Goal: Entertainment & Leisure: Consume media (video, audio)

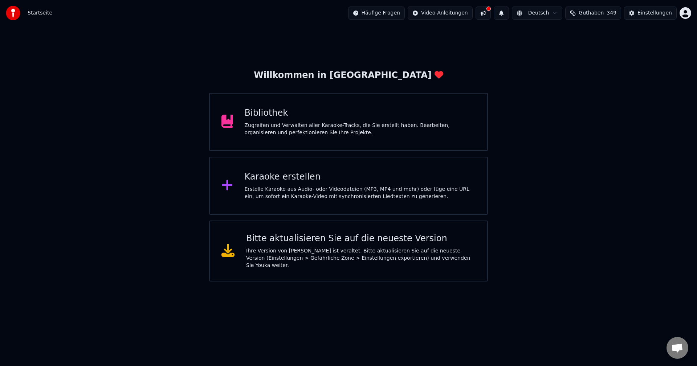
click at [269, 118] on div "Bibliothek" at bounding box center [360, 113] width 231 height 12
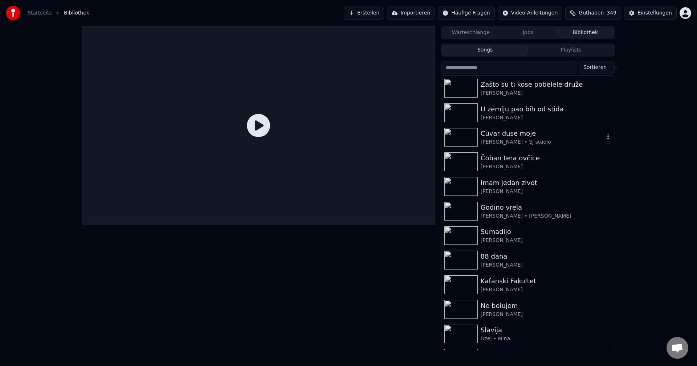
click at [462, 139] on img at bounding box center [460, 137] width 33 height 19
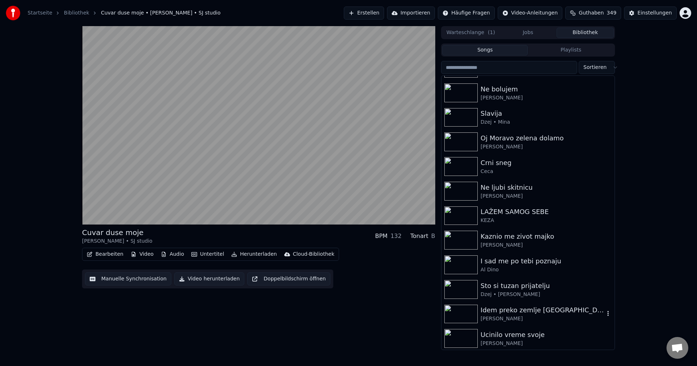
scroll to position [218, 0]
click at [460, 265] on img at bounding box center [460, 264] width 33 height 19
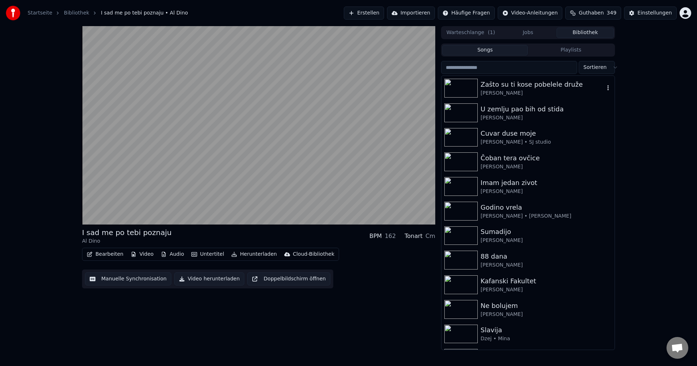
click at [456, 84] on img at bounding box center [460, 88] width 33 height 19
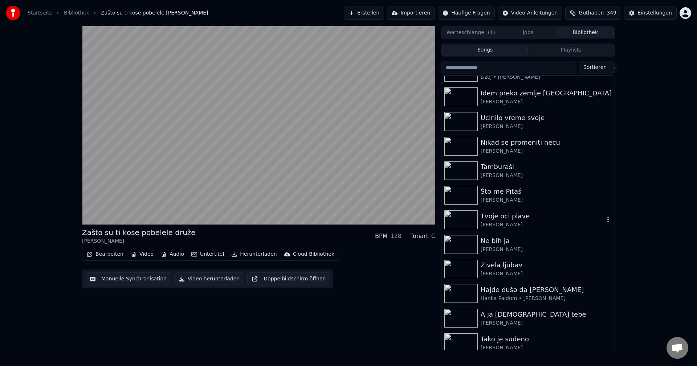
scroll to position [436, 0]
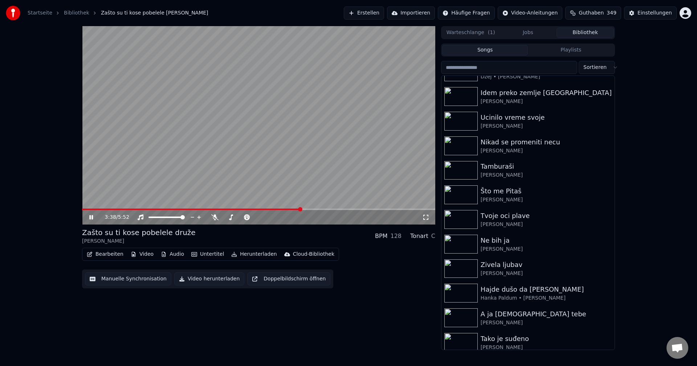
click at [301, 209] on span at bounding box center [258, 209] width 353 height 1
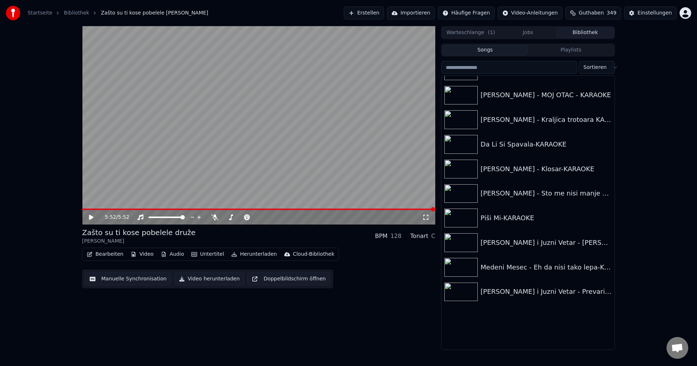
scroll to position [7796, 0]
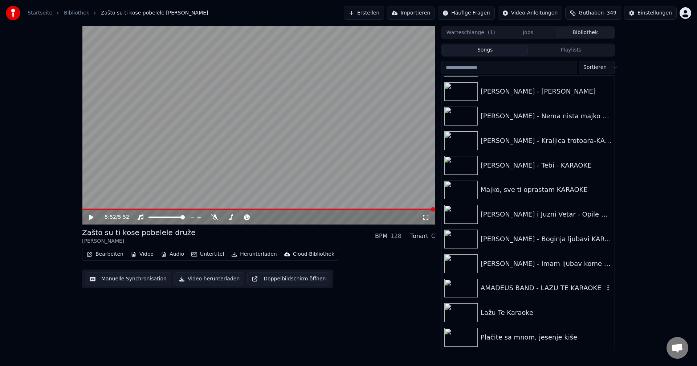
click at [464, 285] on img at bounding box center [460, 288] width 33 height 19
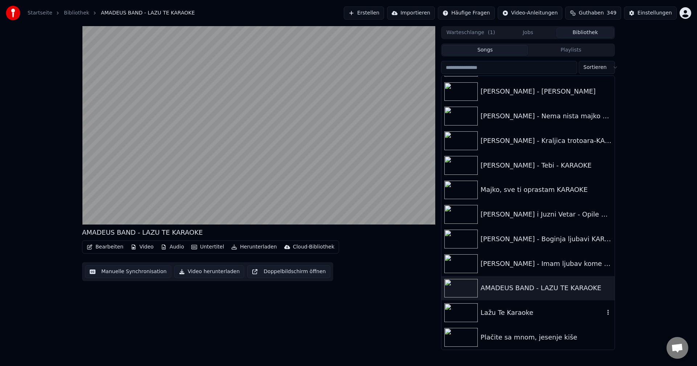
scroll to position [7760, 0]
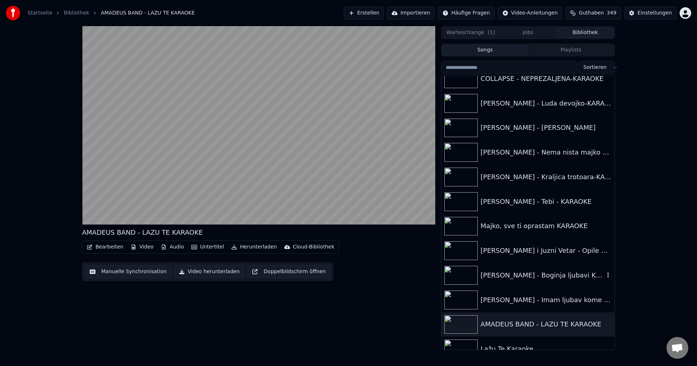
click at [459, 272] on img at bounding box center [460, 275] width 33 height 19
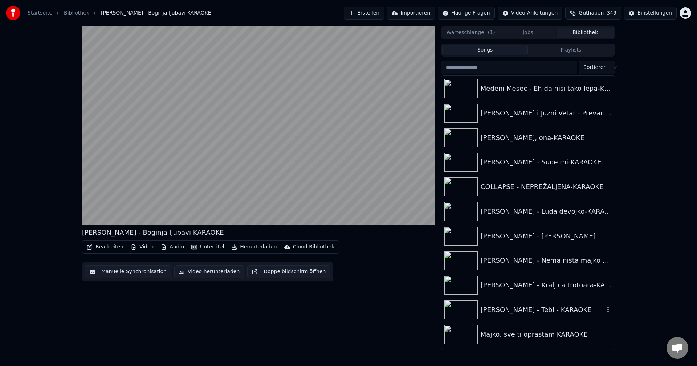
scroll to position [7615, 0]
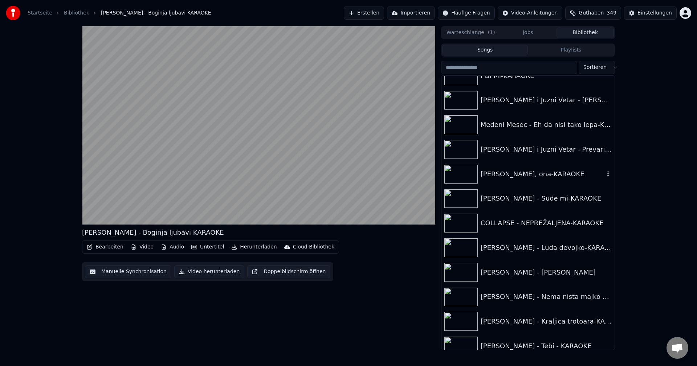
click at [459, 176] on img at bounding box center [460, 174] width 33 height 19
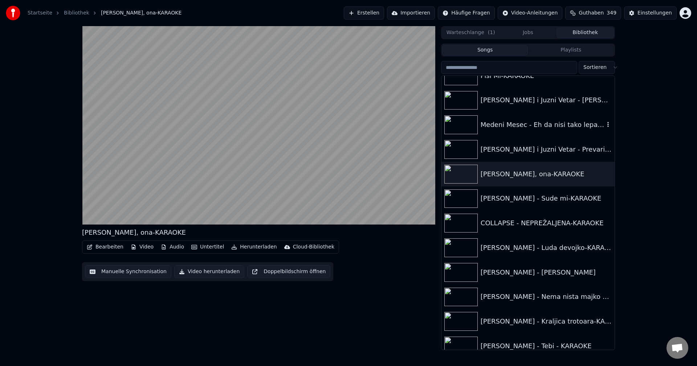
click at [462, 131] on img at bounding box center [460, 124] width 33 height 19
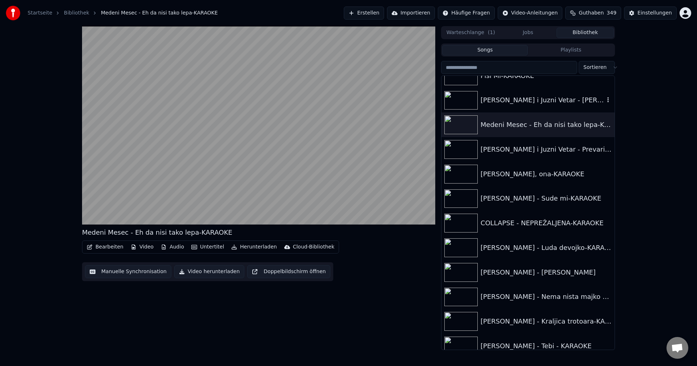
click at [462, 98] on img at bounding box center [460, 100] width 33 height 19
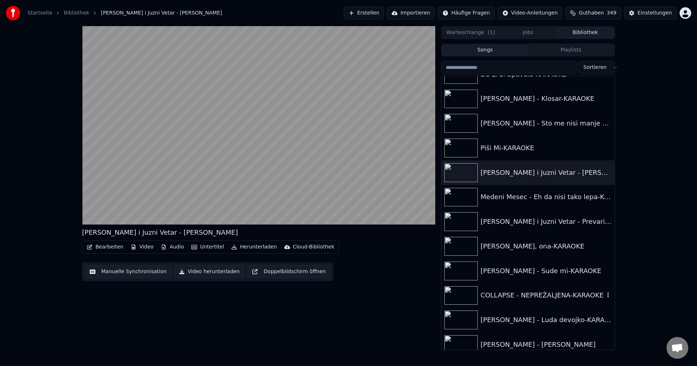
scroll to position [7469, 0]
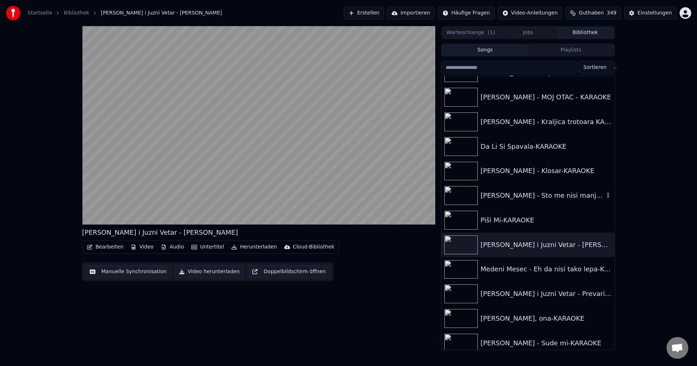
click at [454, 195] on img at bounding box center [460, 195] width 33 height 19
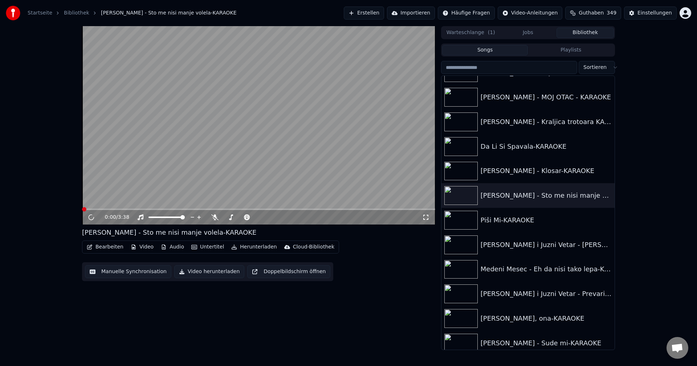
click at [279, 157] on video at bounding box center [258, 125] width 353 height 199
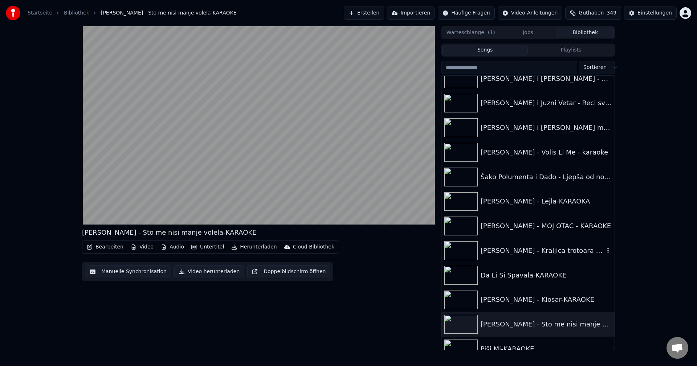
scroll to position [7324, 0]
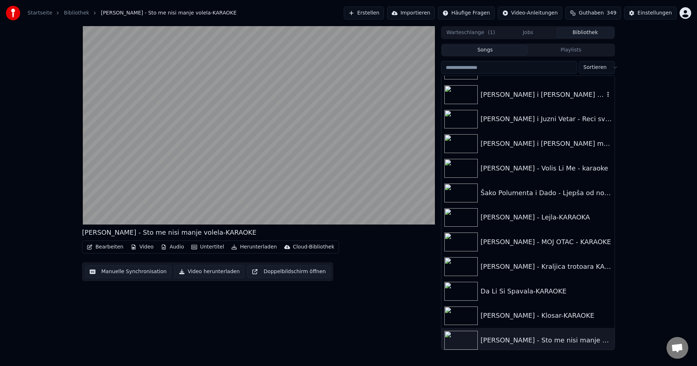
click at [461, 93] on img at bounding box center [460, 94] width 33 height 19
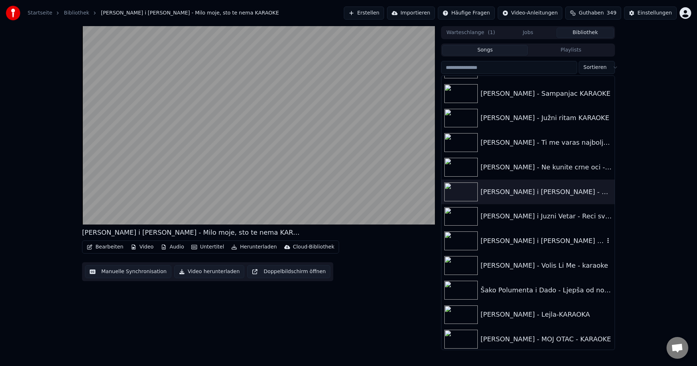
scroll to position [7215, 0]
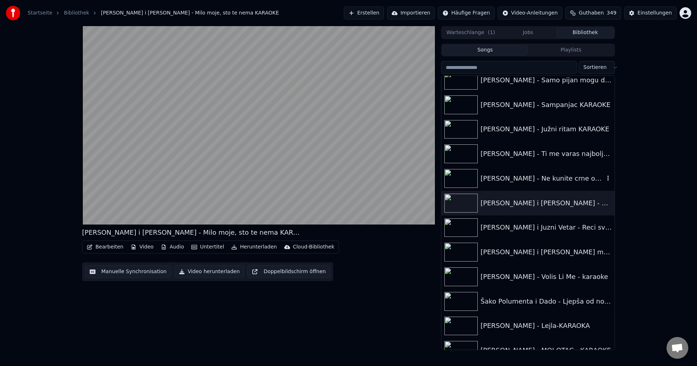
click at [453, 178] on img at bounding box center [460, 178] width 33 height 19
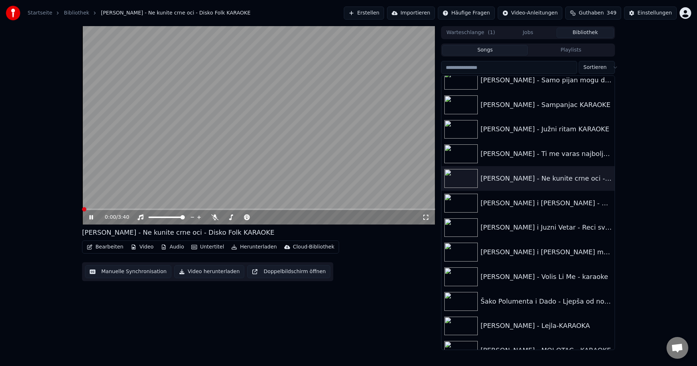
click at [82, 210] on span at bounding box center [82, 209] width 0 height 1
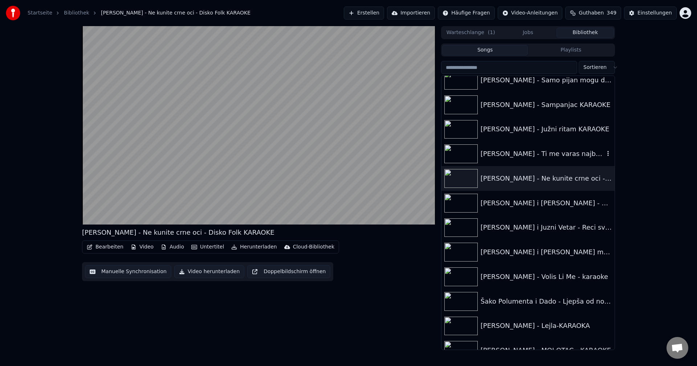
click at [460, 154] on img at bounding box center [460, 153] width 33 height 19
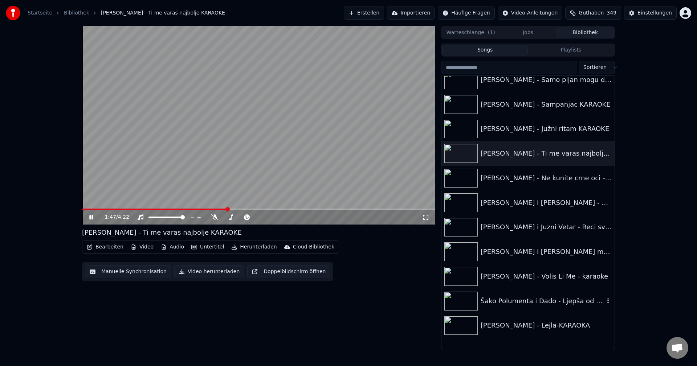
scroll to position [7143, 0]
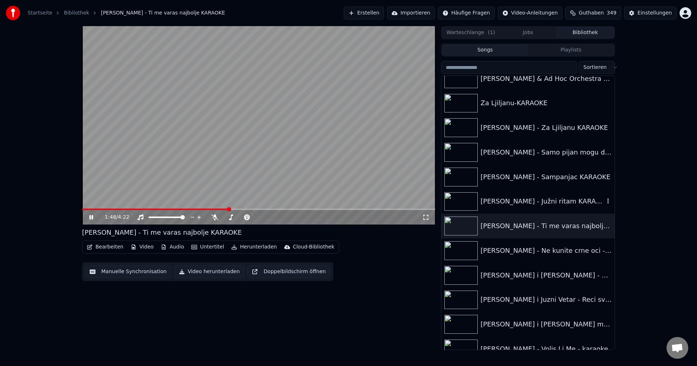
click at [464, 204] on img at bounding box center [460, 201] width 33 height 19
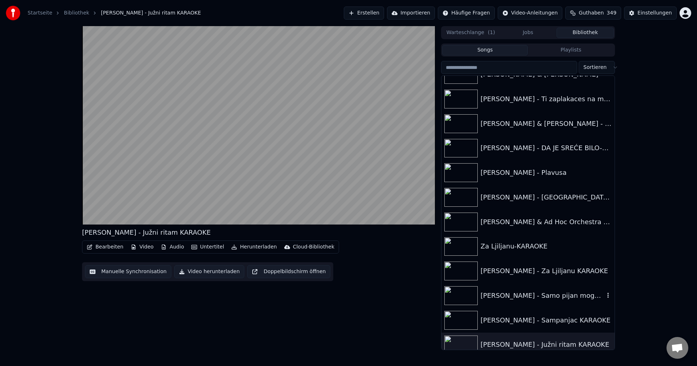
scroll to position [6998, 0]
click at [461, 174] on img at bounding box center [460, 173] width 33 height 19
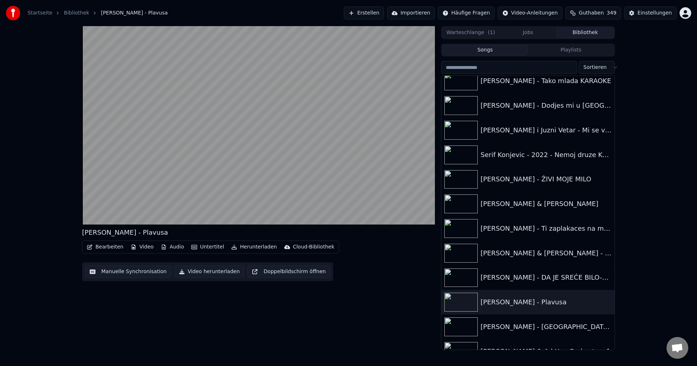
scroll to position [6852, 0]
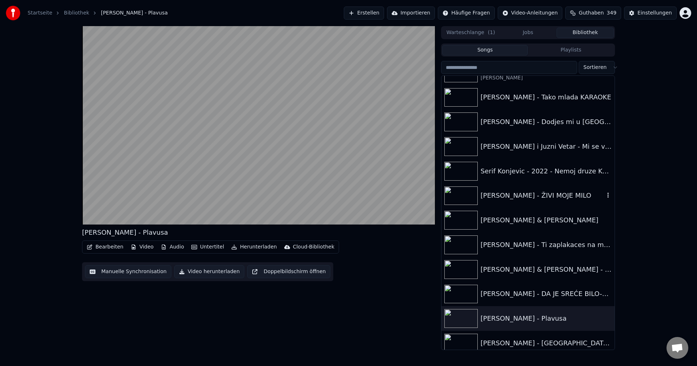
click at [459, 198] on img at bounding box center [460, 196] width 33 height 19
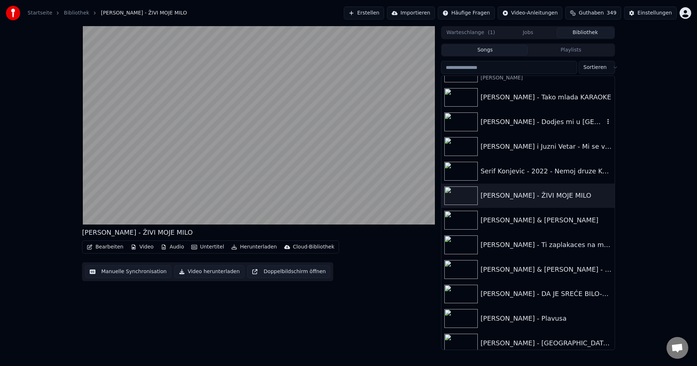
click at [458, 122] on img at bounding box center [460, 122] width 33 height 19
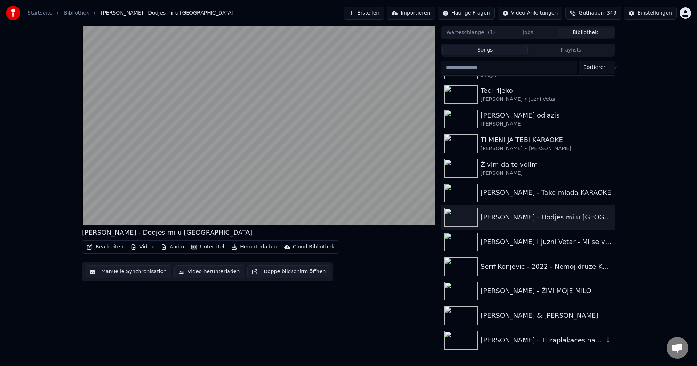
scroll to position [6744, 0]
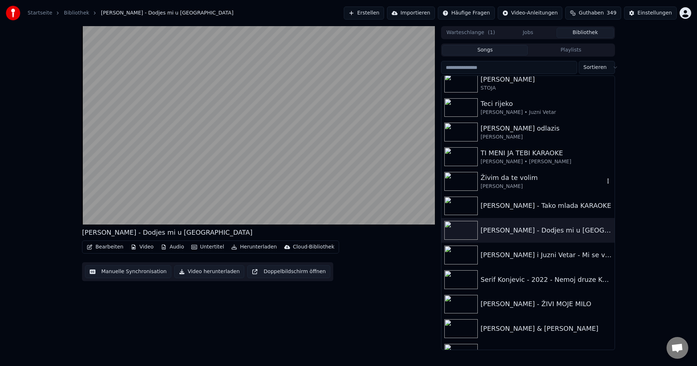
click at [465, 187] on img at bounding box center [460, 181] width 33 height 19
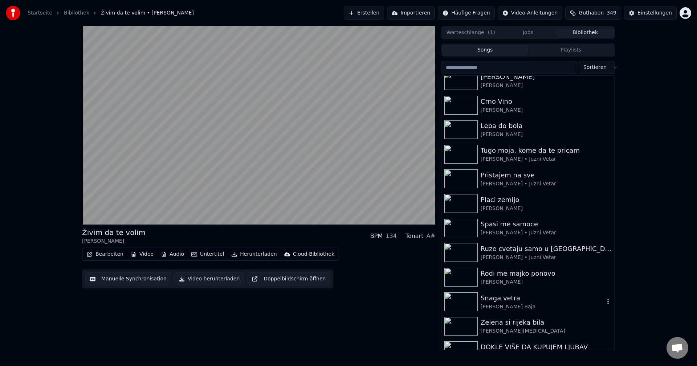
scroll to position [6235, 0]
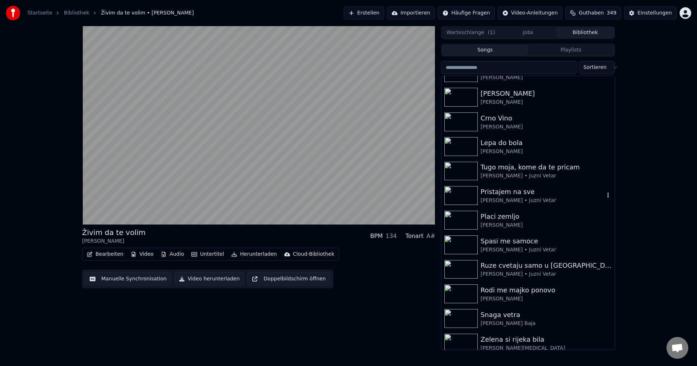
click at [461, 201] on img at bounding box center [460, 195] width 33 height 19
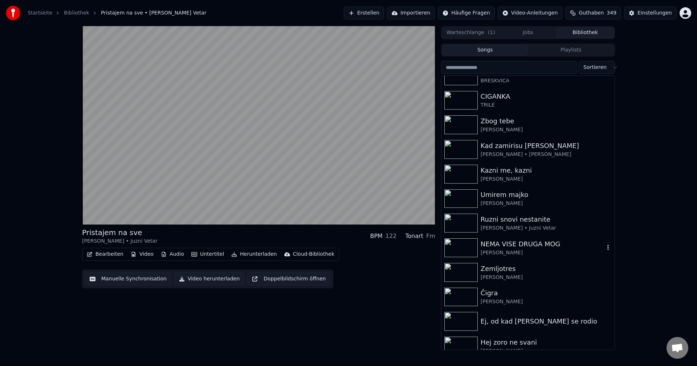
scroll to position [5727, 0]
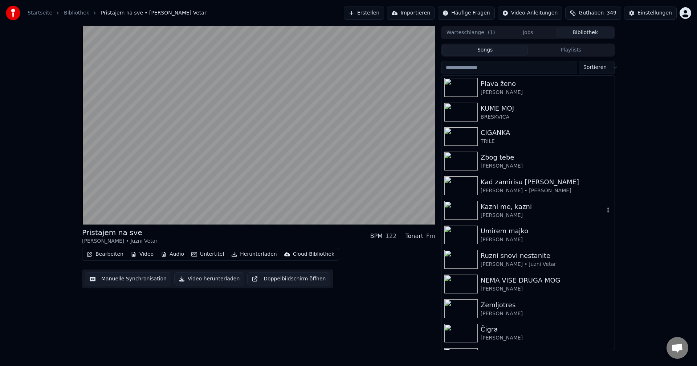
click at [461, 209] on img at bounding box center [460, 210] width 33 height 19
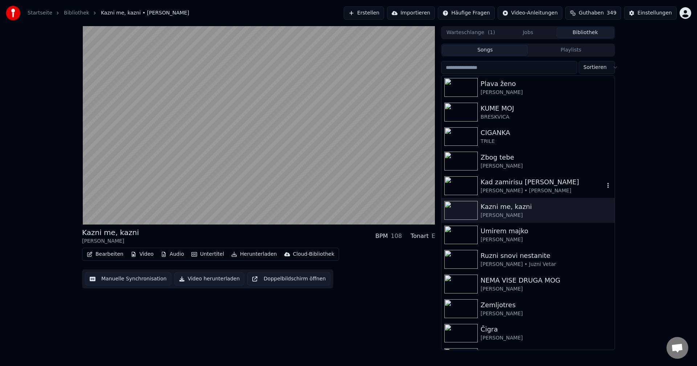
click at [449, 184] on img at bounding box center [460, 185] width 33 height 19
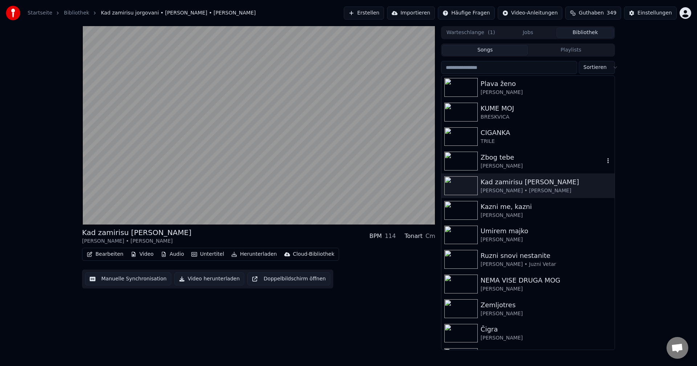
click at [456, 166] on img at bounding box center [460, 161] width 33 height 19
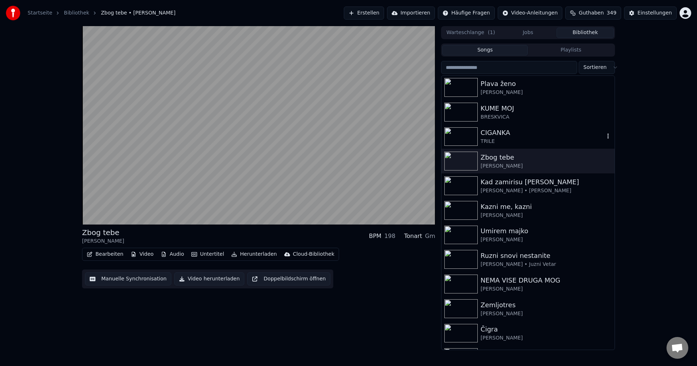
click at [461, 140] on img at bounding box center [460, 136] width 33 height 19
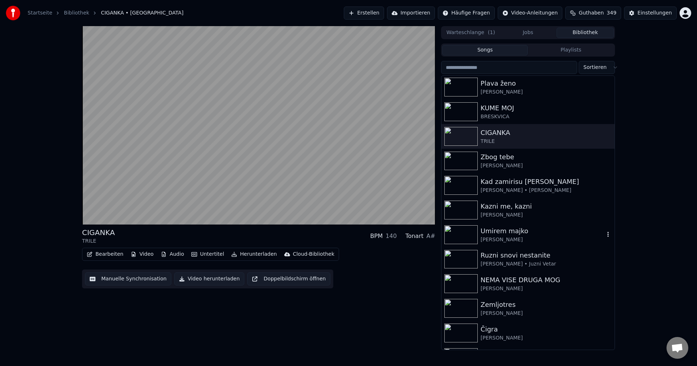
scroll to position [5655, 0]
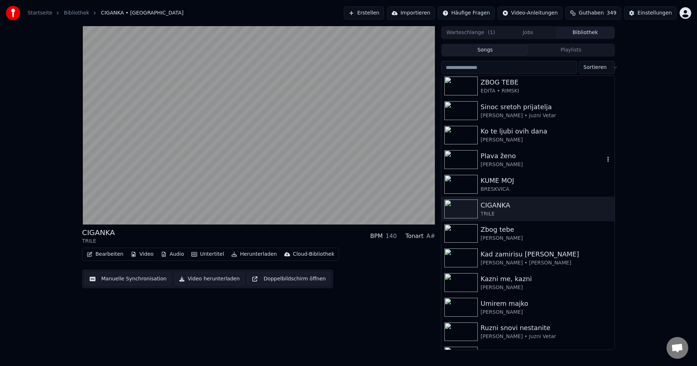
click at [464, 159] on img at bounding box center [460, 159] width 33 height 19
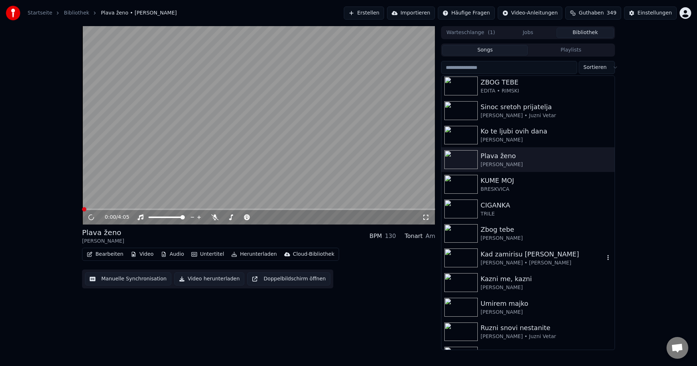
scroll to position [5582, 0]
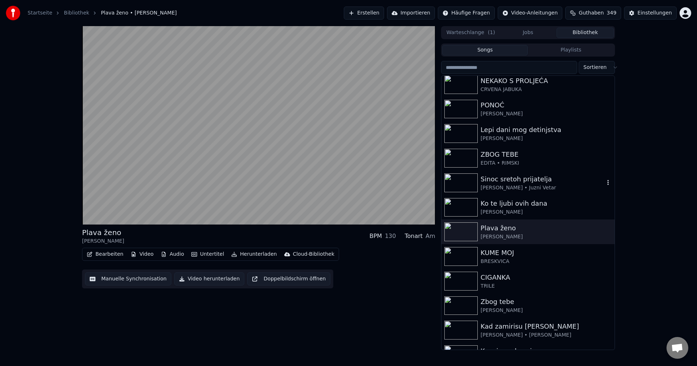
click at [452, 175] on img at bounding box center [460, 183] width 33 height 19
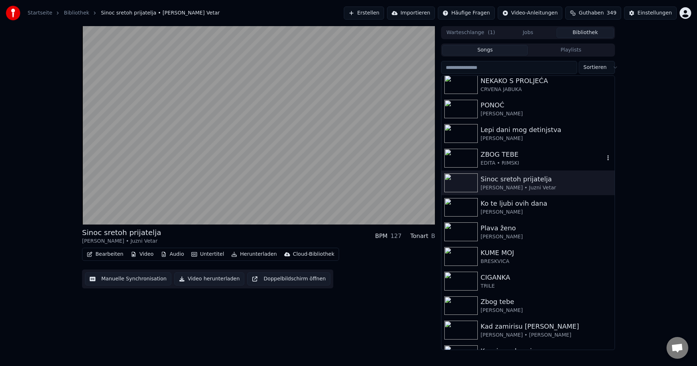
click at [466, 161] on img at bounding box center [460, 158] width 33 height 19
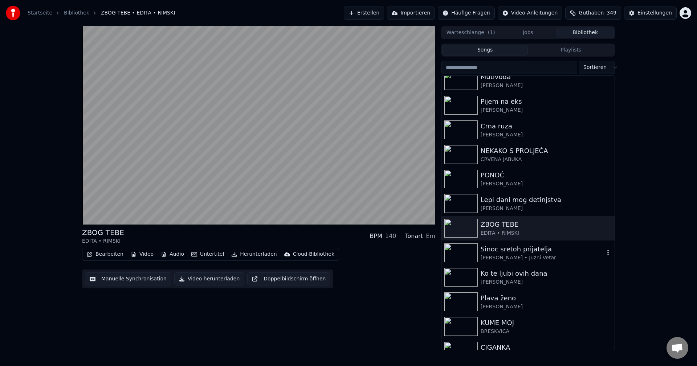
scroll to position [5509, 0]
click at [458, 228] on img at bounding box center [460, 230] width 33 height 19
click at [459, 203] on img at bounding box center [460, 205] width 33 height 19
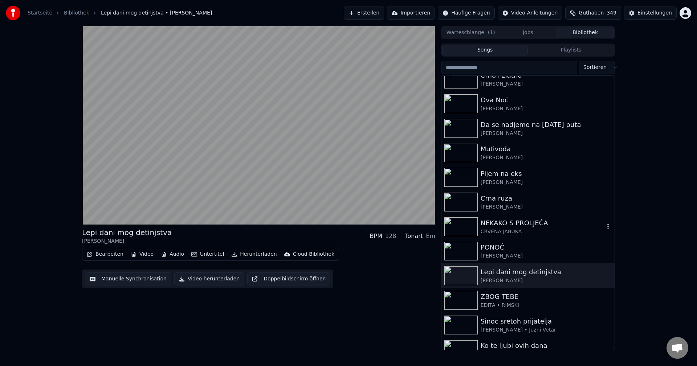
scroll to position [5400, 0]
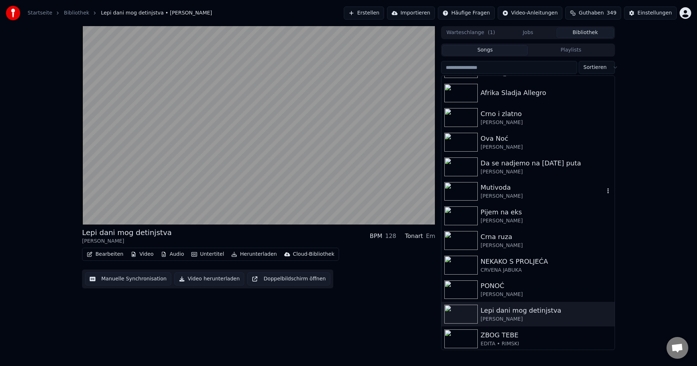
click at [463, 191] on img at bounding box center [460, 191] width 33 height 19
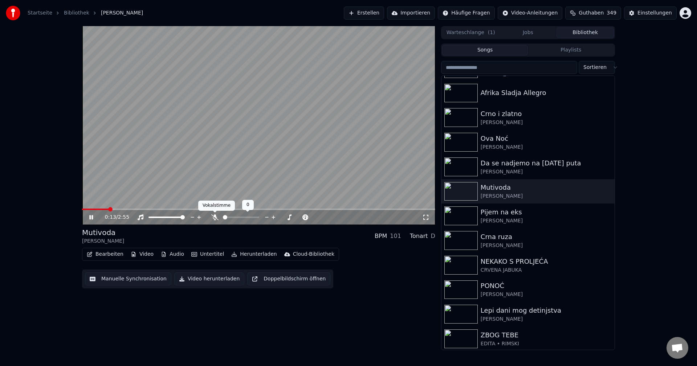
click at [216, 219] on icon at bounding box center [214, 218] width 7 height 6
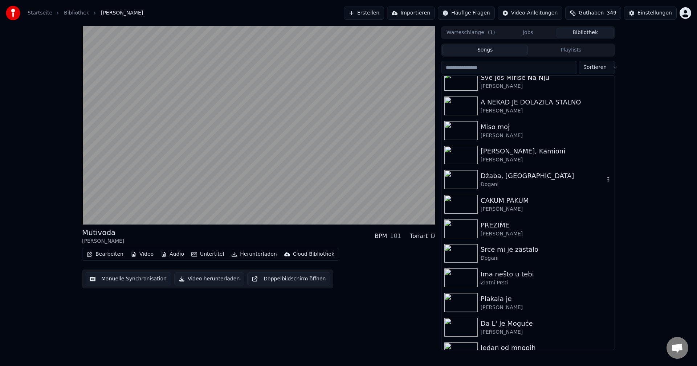
scroll to position [5030, 0]
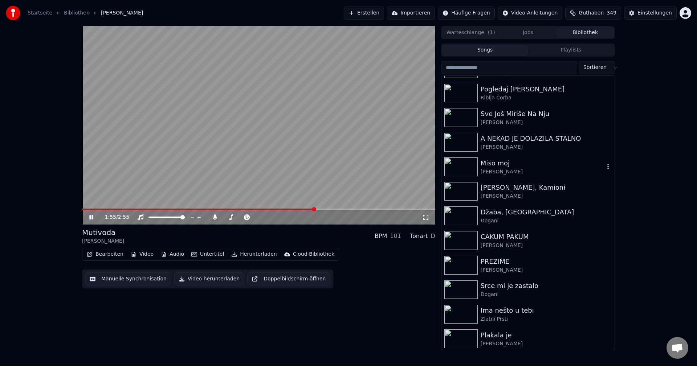
click at [459, 164] on img at bounding box center [460, 167] width 33 height 19
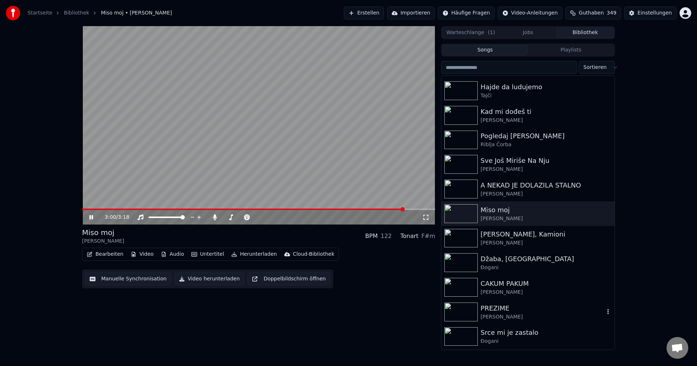
scroll to position [4958, 0]
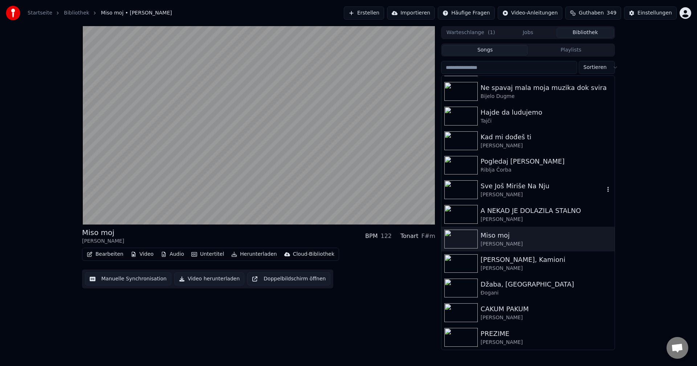
click at [462, 186] on img at bounding box center [460, 189] width 33 height 19
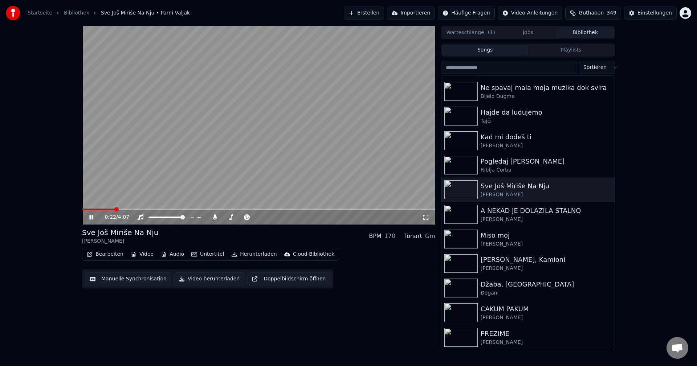
click at [85, 207] on video at bounding box center [258, 125] width 353 height 199
click at [86, 209] on span at bounding box center [84, 209] width 4 height 1
click at [323, 158] on video at bounding box center [258, 125] width 353 height 199
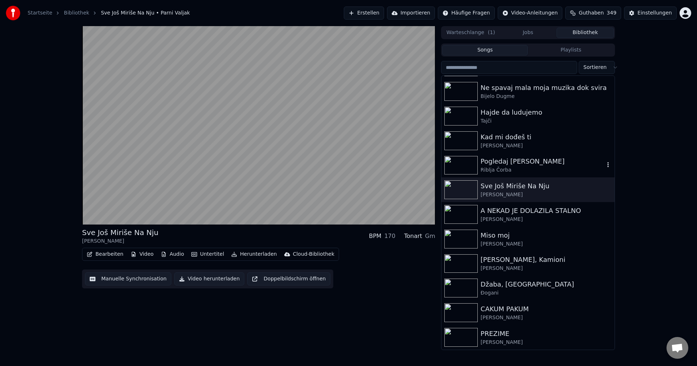
click at [461, 163] on img at bounding box center [460, 165] width 33 height 19
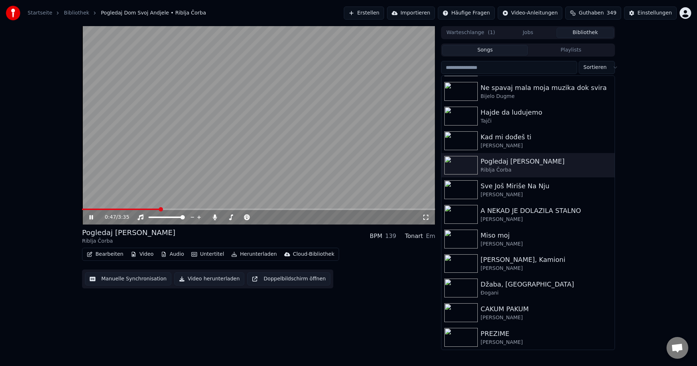
click at [89, 210] on span at bounding box center [121, 209] width 78 height 1
click at [84, 211] on span at bounding box center [85, 209] width 4 height 4
click at [85, 212] on span at bounding box center [87, 209] width 4 height 4
click at [83, 210] on span at bounding box center [103, 209] width 43 height 1
click at [85, 210] on span at bounding box center [83, 209] width 3 height 1
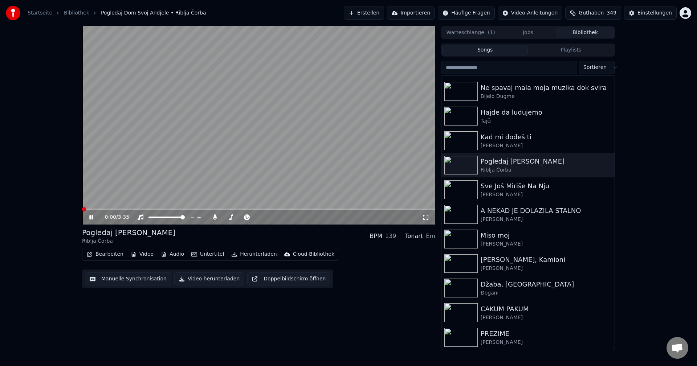
click at [82, 208] on span at bounding box center [84, 209] width 4 height 4
click at [465, 120] on img at bounding box center [460, 116] width 33 height 19
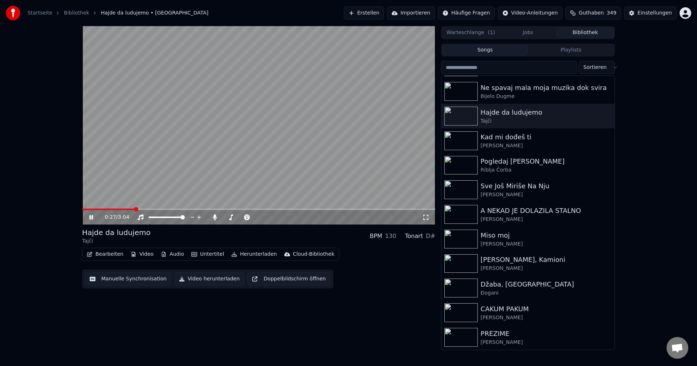
click at [86, 208] on video at bounding box center [258, 125] width 353 height 199
click at [86, 209] on span at bounding box center [84, 209] width 4 height 1
drag, startPoint x: 256, startPoint y: 140, endPoint x: 536, endPoint y: 259, distance: 305.0
click at [256, 140] on video at bounding box center [258, 125] width 353 height 199
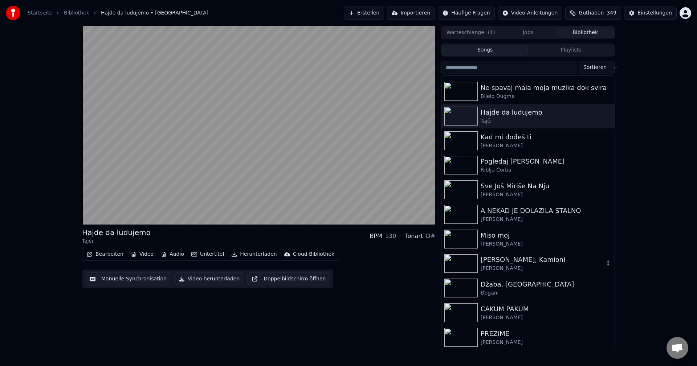
scroll to position [4885, 0]
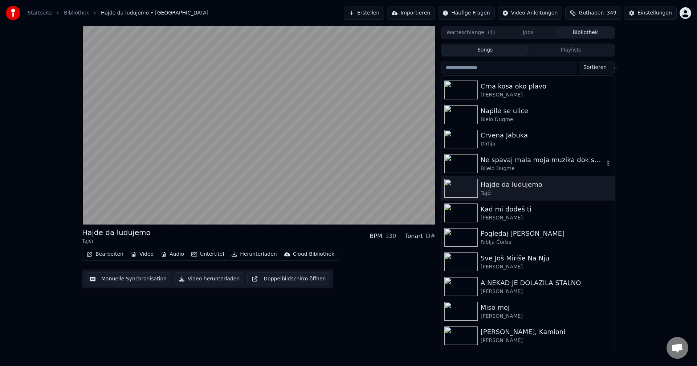
click at [450, 160] on img at bounding box center [460, 163] width 33 height 19
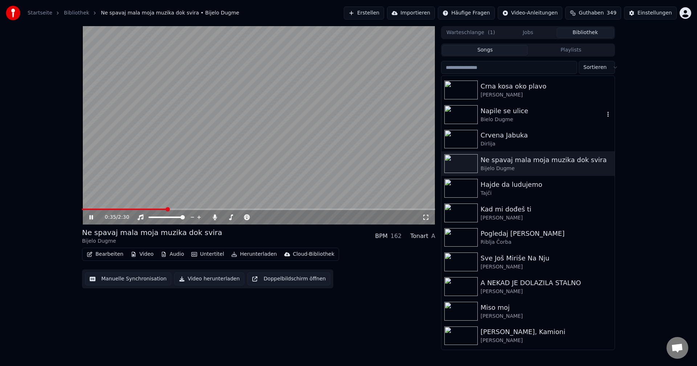
click at [457, 116] on img at bounding box center [460, 114] width 33 height 19
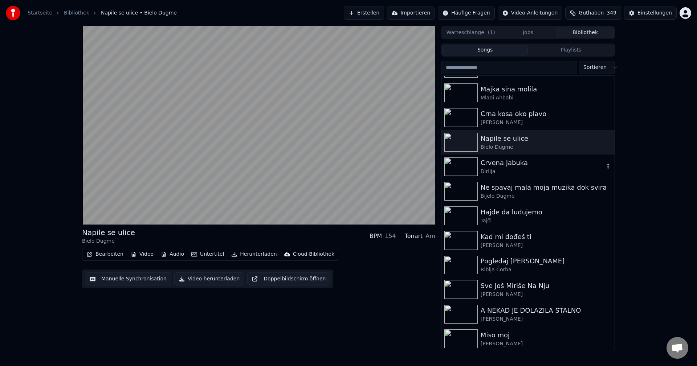
scroll to position [4849, 0]
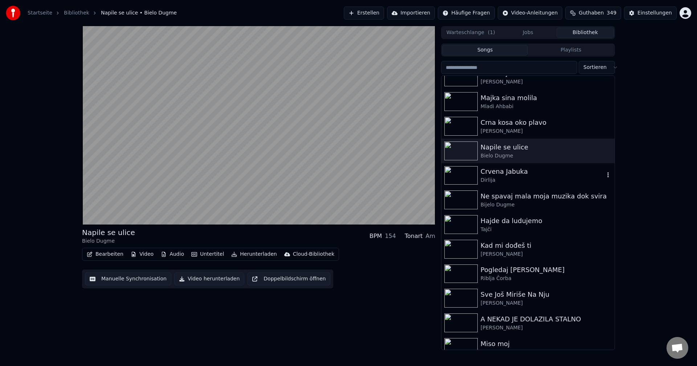
click at [457, 175] on img at bounding box center [460, 175] width 33 height 19
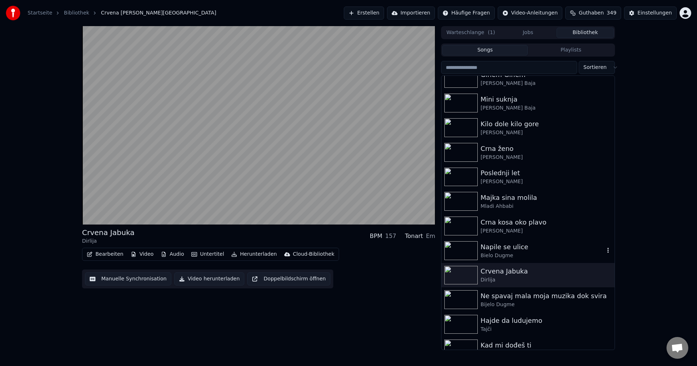
scroll to position [4740, 0]
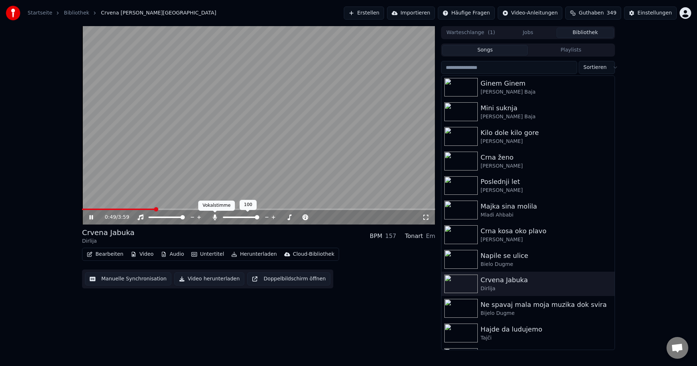
click at [214, 217] on icon at bounding box center [215, 218] width 4 height 6
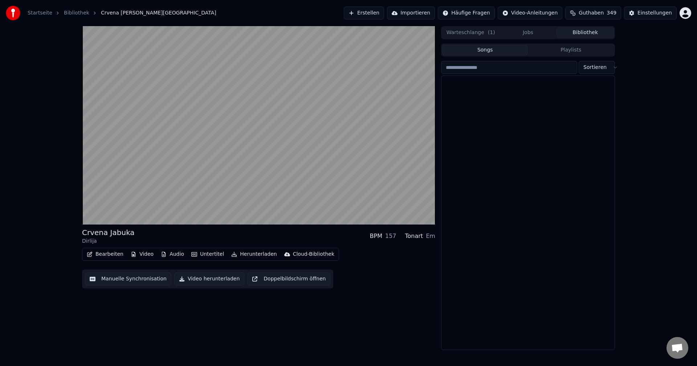
scroll to position [0, 0]
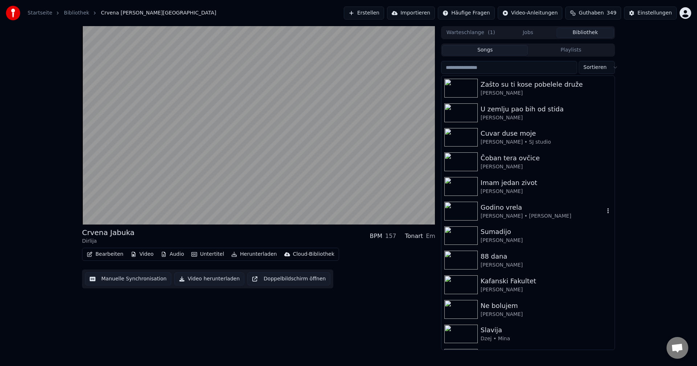
click at [464, 206] on img at bounding box center [460, 211] width 33 height 19
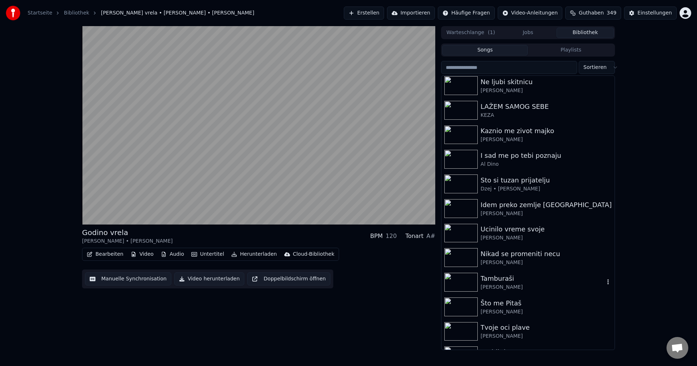
scroll to position [363, 0]
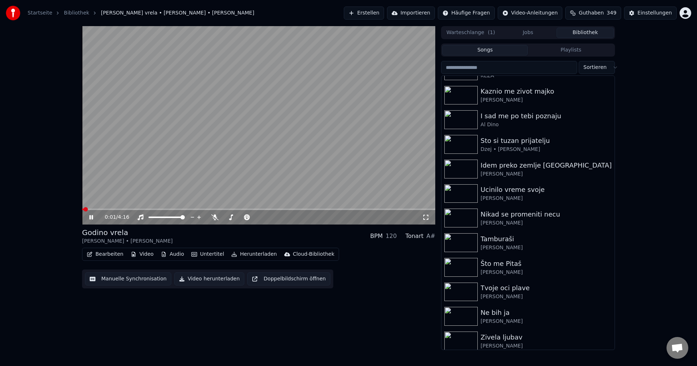
click at [83, 210] on span at bounding box center [82, 209] width 1 height 1
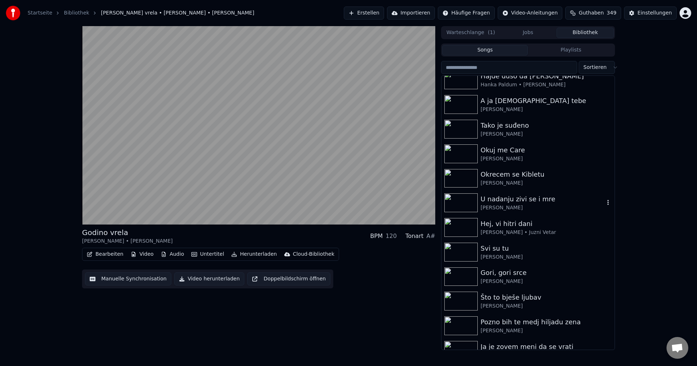
scroll to position [653, 0]
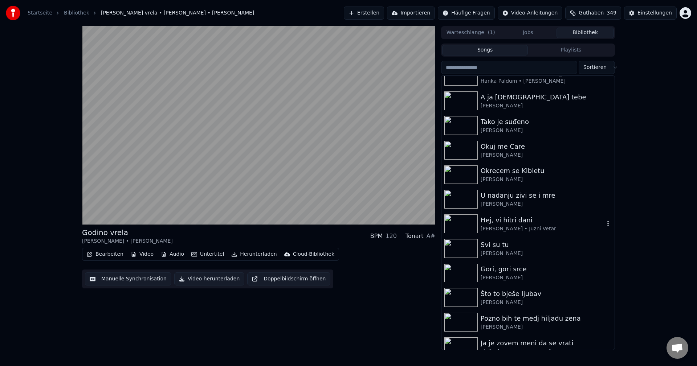
click at [470, 228] on img at bounding box center [460, 224] width 33 height 19
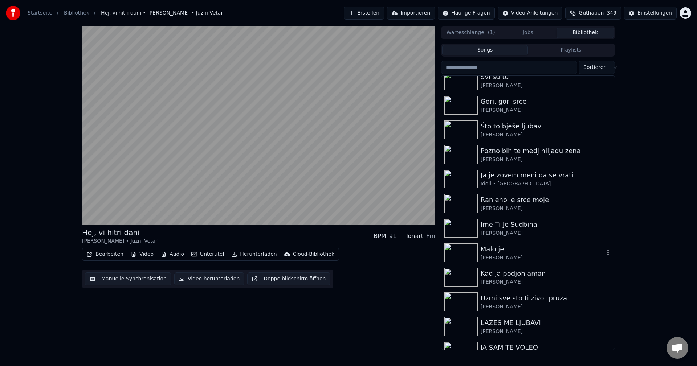
scroll to position [835, 0]
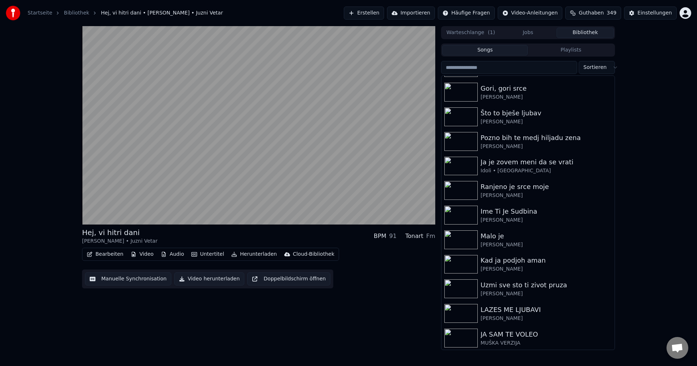
click at [531, 70] on input "search" at bounding box center [509, 67] width 136 height 13
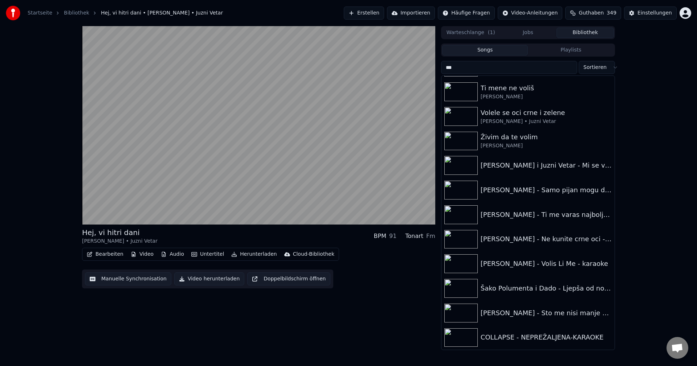
scroll to position [243, 0]
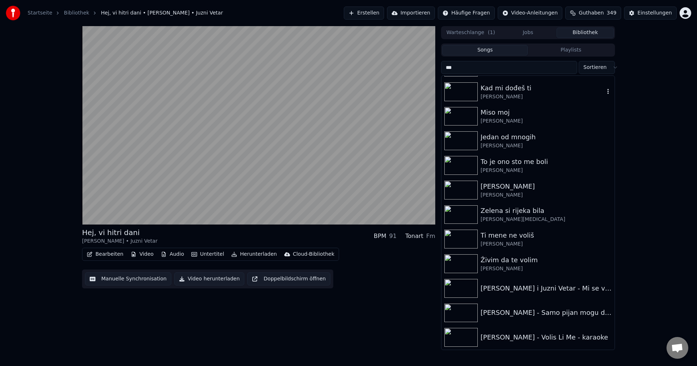
type input "***"
click at [461, 87] on img at bounding box center [460, 91] width 33 height 19
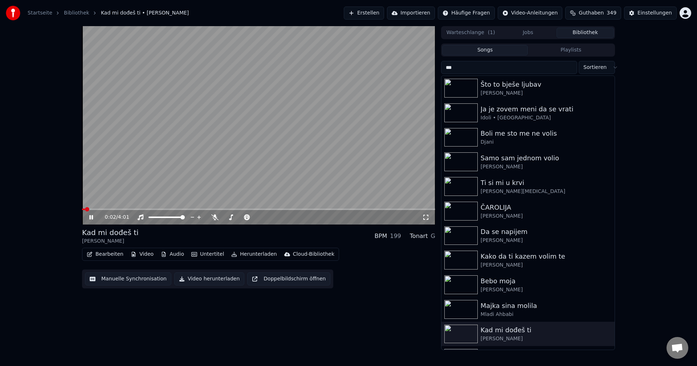
click at [85, 210] on span at bounding box center [83, 209] width 3 height 1
click at [590, 31] on button "Bibliothek" at bounding box center [584, 33] width 57 height 11
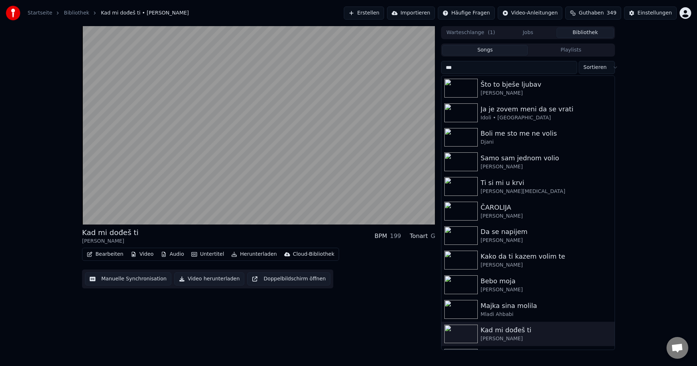
click at [485, 52] on button "Songs" at bounding box center [485, 50] width 86 height 11
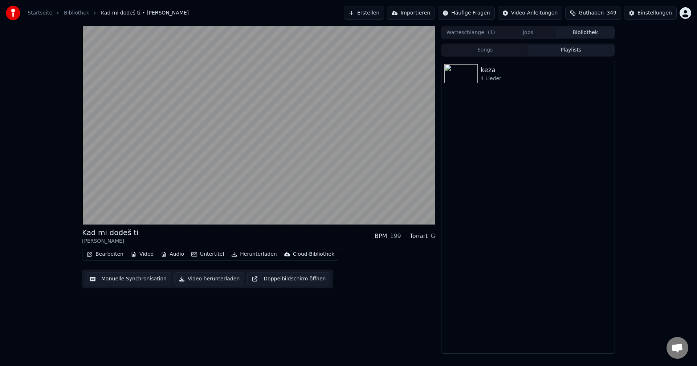
click at [595, 49] on button "Playlists" at bounding box center [571, 50] width 86 height 11
click at [578, 30] on button "Bibliothek" at bounding box center [584, 33] width 57 height 11
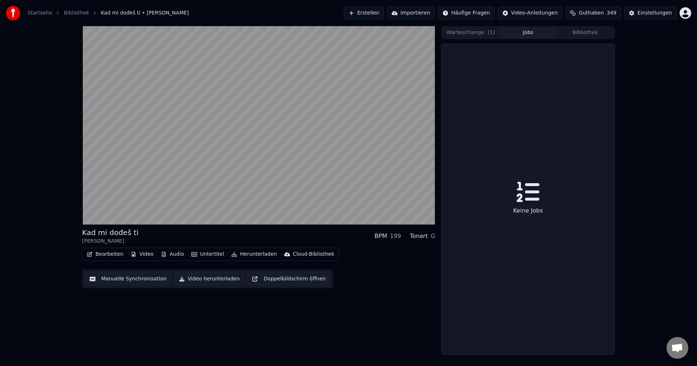
click at [536, 33] on button "Jobs" at bounding box center [527, 33] width 57 height 11
click at [477, 33] on button "Warteschlange ( 1 )" at bounding box center [470, 33] width 57 height 11
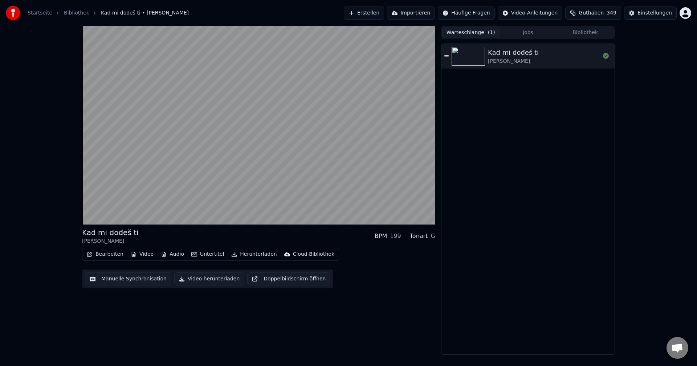
click at [586, 37] on button "Bibliothek" at bounding box center [584, 33] width 57 height 11
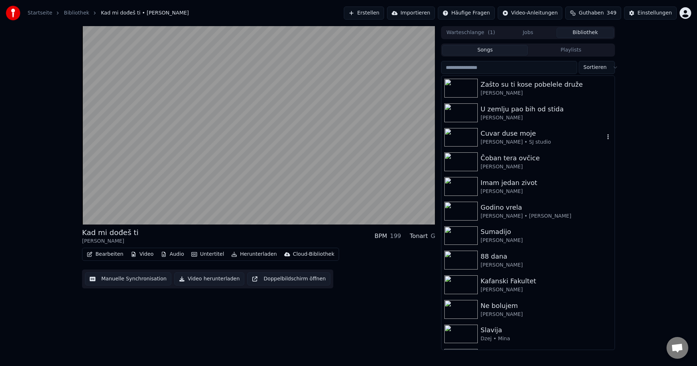
click at [457, 138] on img at bounding box center [460, 137] width 33 height 19
